Goal: Task Accomplishment & Management: Manage account settings

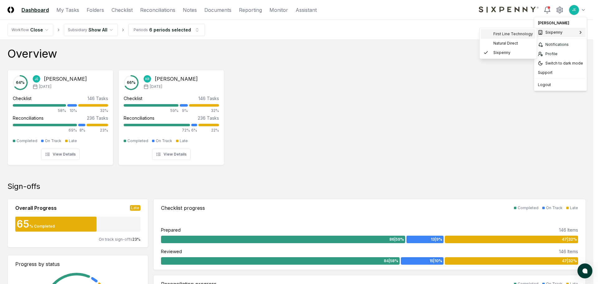
click at [520, 33] on span "First Line Technology" at bounding box center [513, 34] width 40 height 6
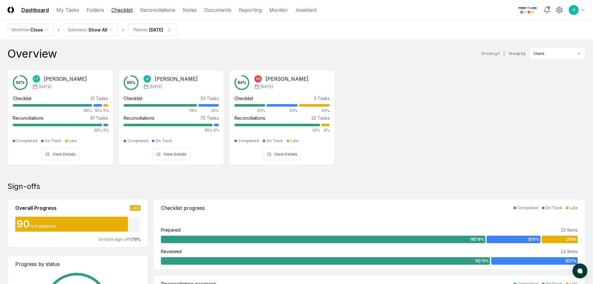
click at [120, 13] on link "Checklist" at bounding box center [122, 9] width 21 height 7
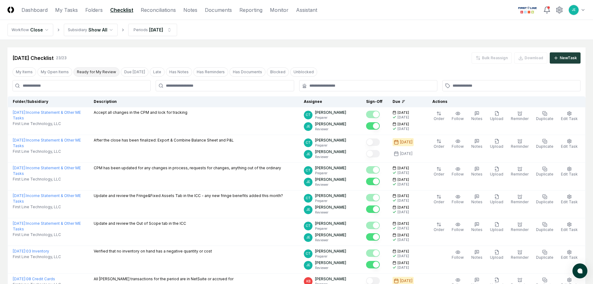
click at [98, 69] on button "Ready for My Review" at bounding box center [97, 71] width 46 height 9
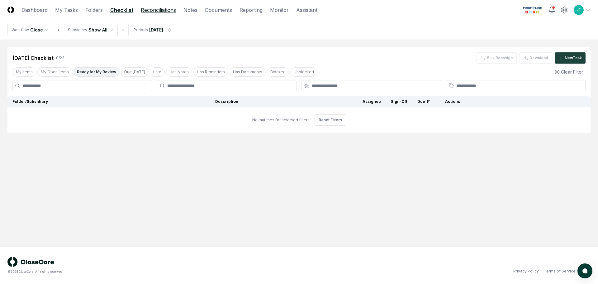
click at [143, 6] on link "Reconciliations" at bounding box center [158, 9] width 35 height 7
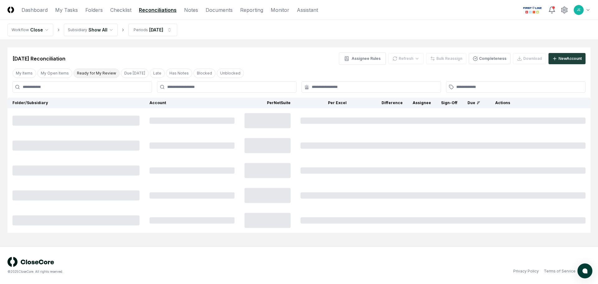
click at [107, 74] on button "Ready for My Review" at bounding box center [97, 73] width 46 height 9
